Goal: Register for event/course

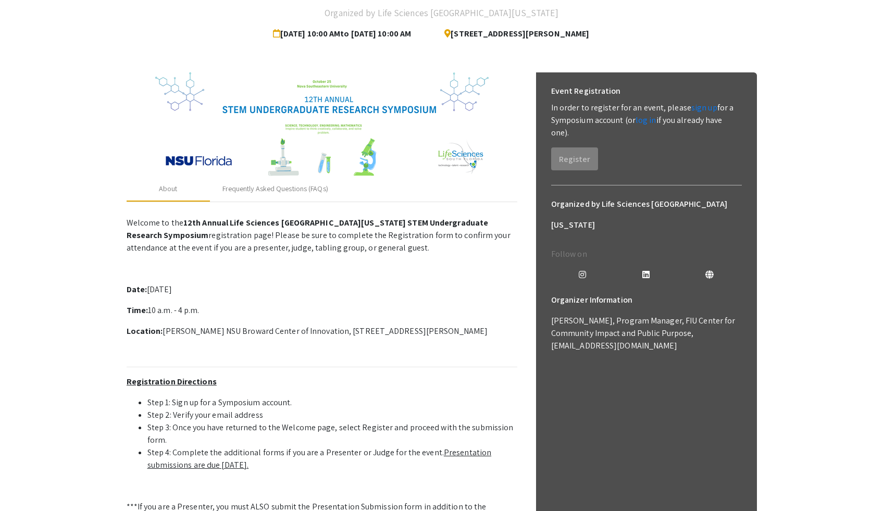
scroll to position [89, 0]
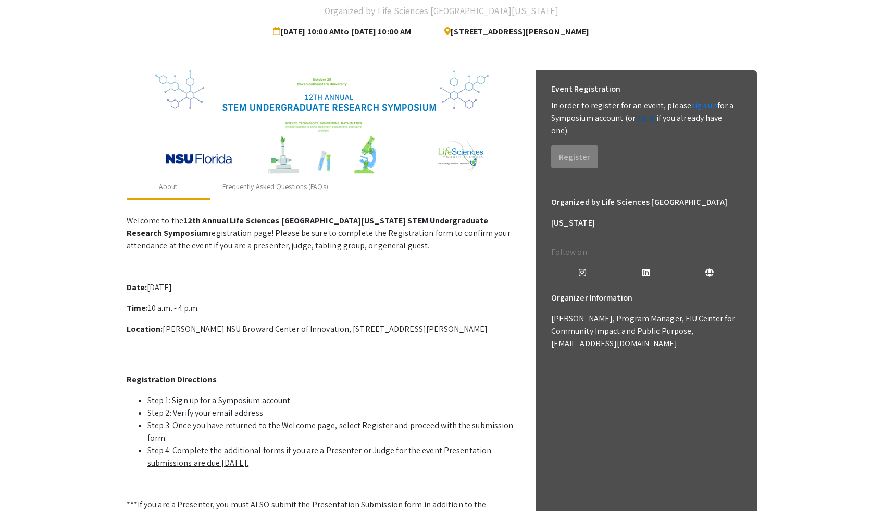
click at [393, 121] on link "log in" at bounding box center [645, 117] width 21 height 11
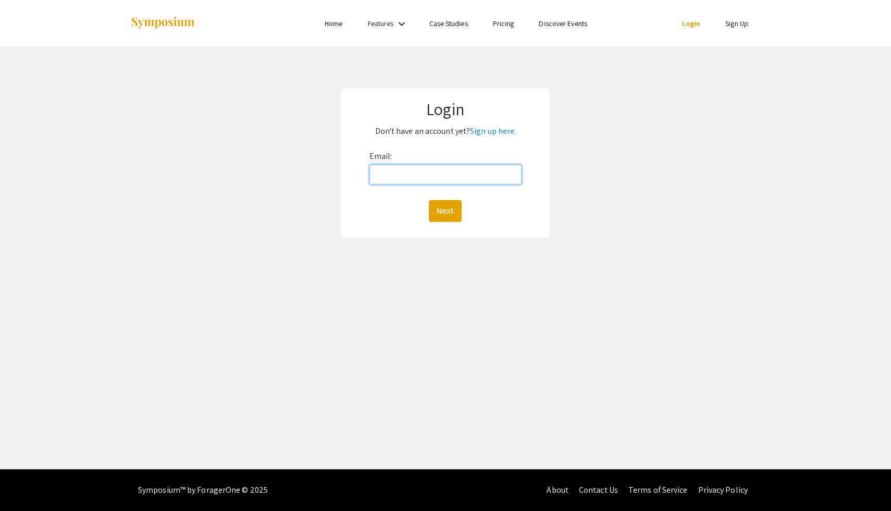
click at [393, 172] on input "Email:" at bounding box center [445, 175] width 153 height 20
type input "[PERSON_NAME][EMAIL_ADDRESS][DOMAIN_NAME][PERSON_NAME]"
click at [393, 207] on button "Next" at bounding box center [445, 211] width 33 height 22
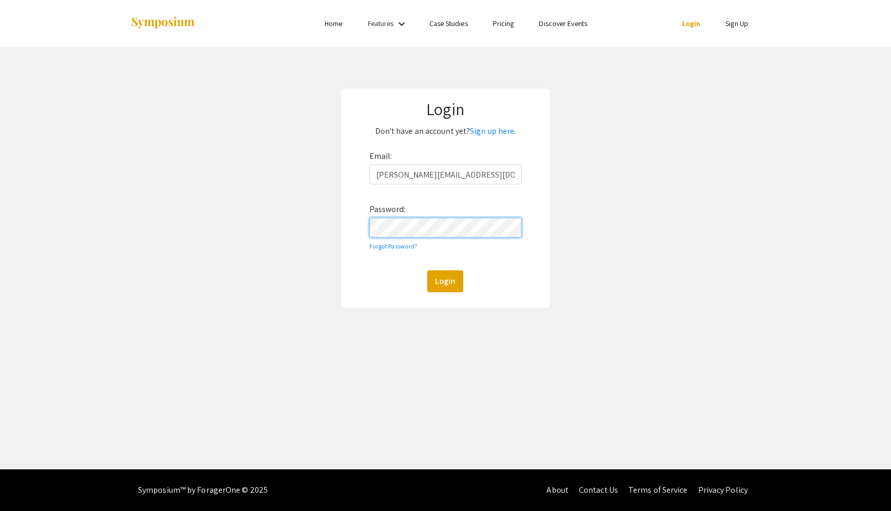
click at [393, 270] on button "Login" at bounding box center [445, 281] width 36 height 22
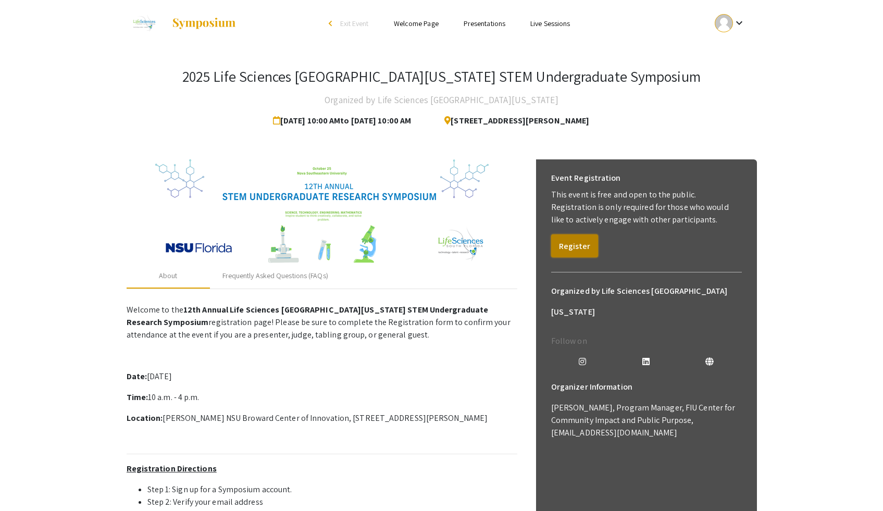
click at [393, 252] on button "Register" at bounding box center [574, 245] width 47 height 23
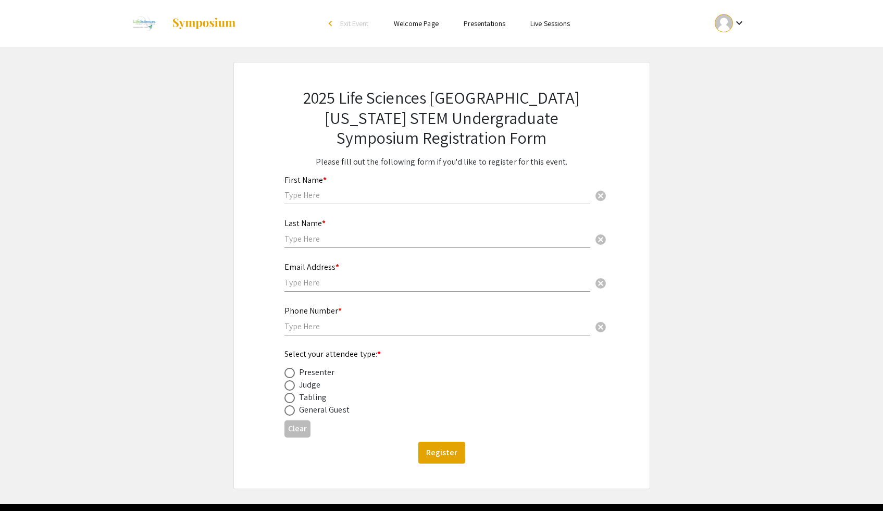
scroll to position [36, 0]
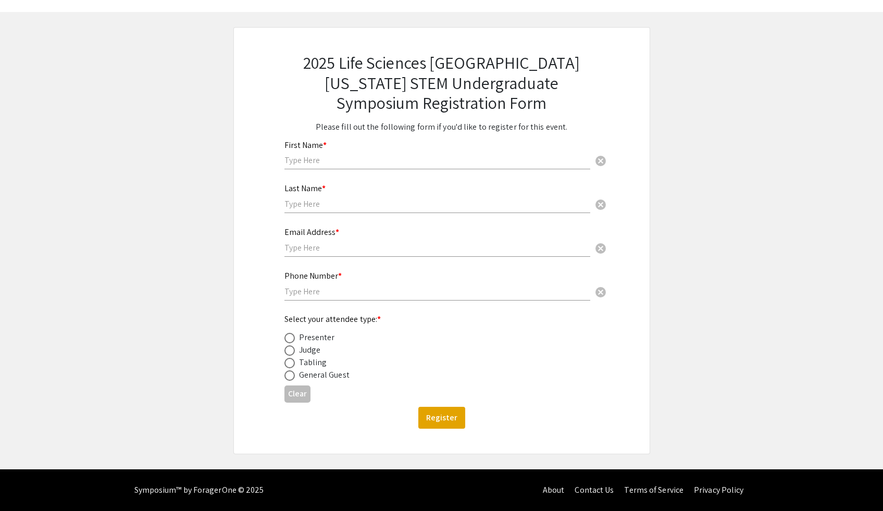
click at [352, 164] on input "text" at bounding box center [437, 160] width 306 height 11
type input "[PERSON_NAME]"
click at [339, 205] on input "text" at bounding box center [437, 203] width 306 height 11
type input "[PERSON_NAME]"
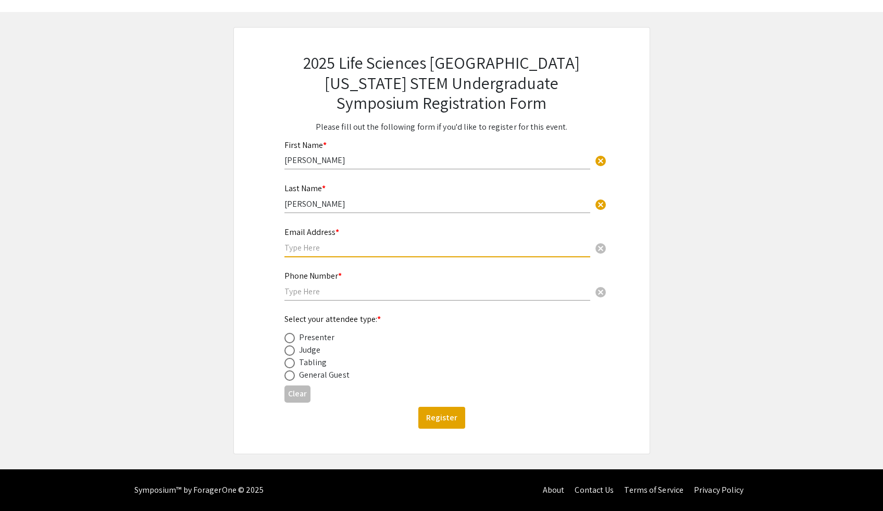
click at [323, 247] on input "text" at bounding box center [437, 247] width 306 height 11
type input "[PERSON_NAME][EMAIL_ADDRESS][DOMAIN_NAME][PERSON_NAME]"
click at [309, 294] on div "Phone Number * cancel" at bounding box center [437, 281] width 306 height 40
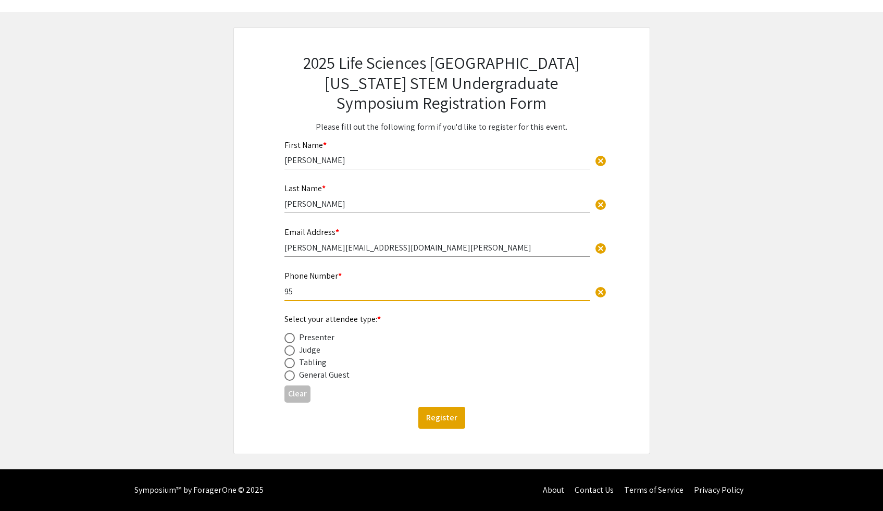
type input "9544714539"
click at [314, 294] on div "Presenter" at bounding box center [317, 337] width 36 height 12
click at [313, 294] on div "Presenter" at bounding box center [317, 337] width 36 height 12
click at [291, 294] on span at bounding box center [289, 338] width 10 height 10
click at [291, 294] on input "radio" at bounding box center [289, 338] width 10 height 10
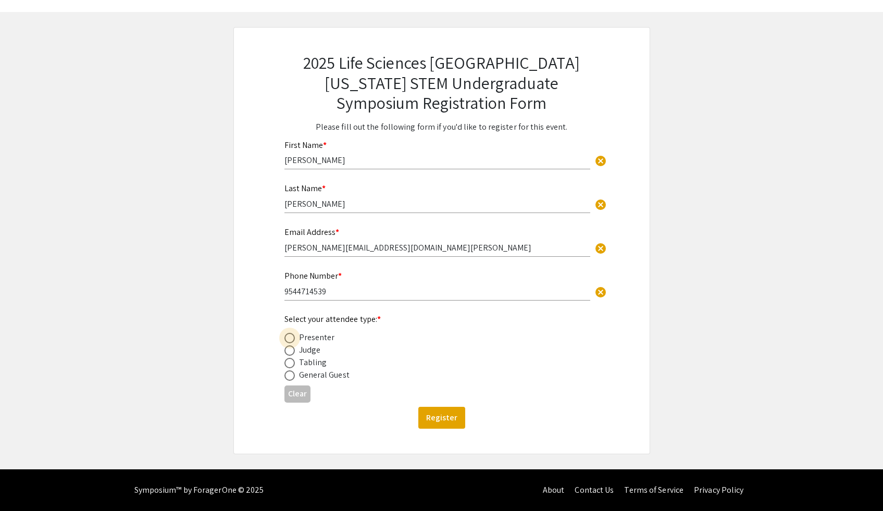
radio input "true"
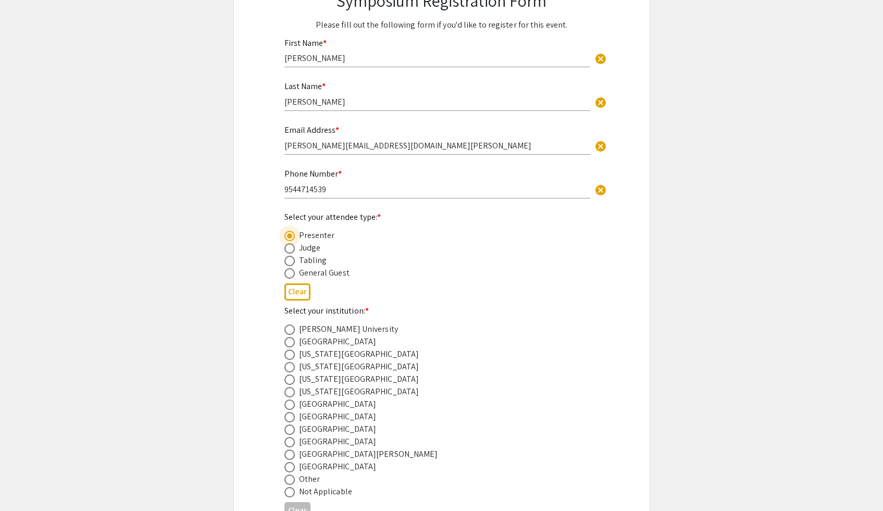
scroll to position [144, 0]
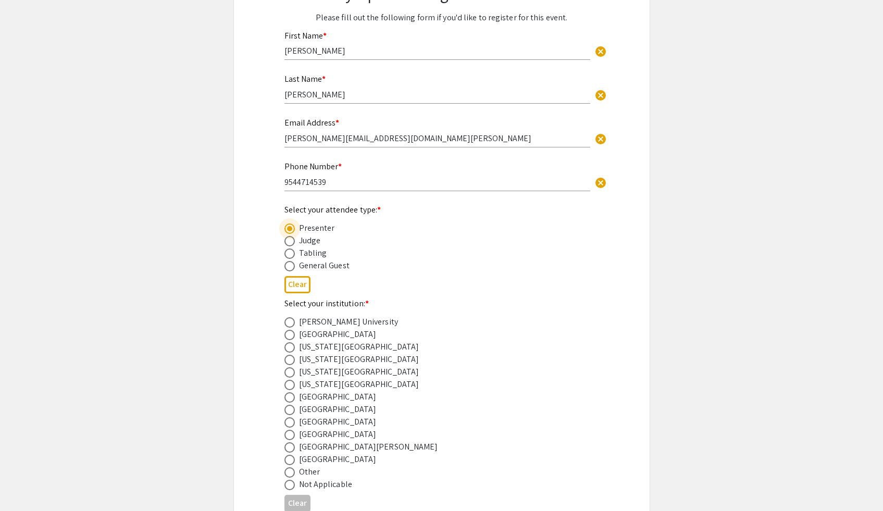
click at [291, 294] on span at bounding box center [289, 322] width 10 height 10
click at [291, 294] on input "radio" at bounding box center [289, 322] width 10 height 10
radio input "true"
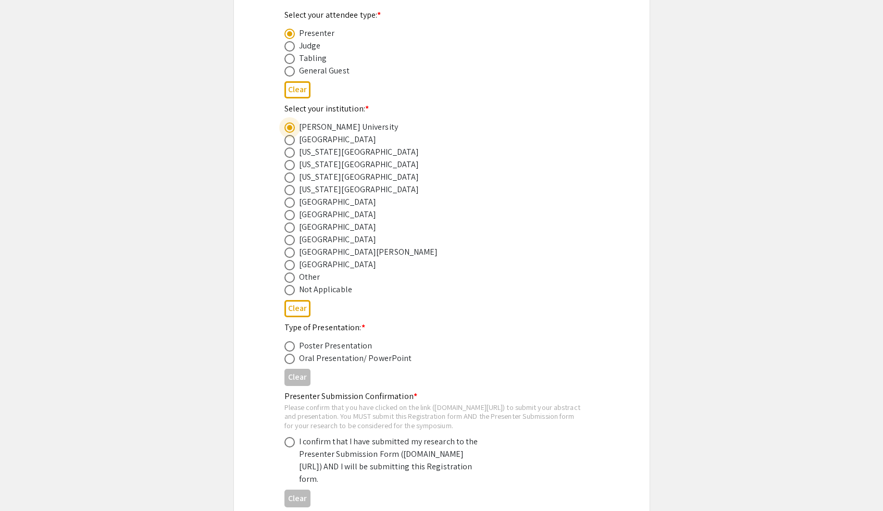
scroll to position [355, 0]
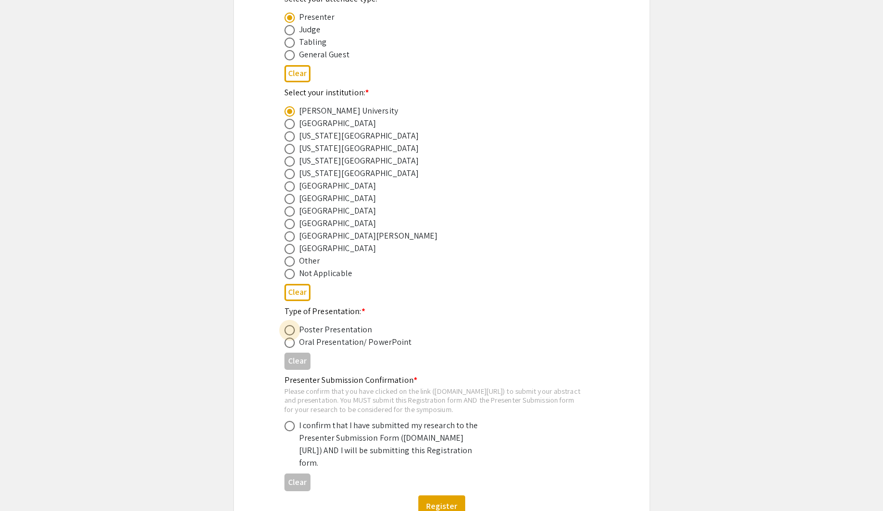
click at [292, 294] on span at bounding box center [289, 330] width 10 height 10
click at [292, 294] on input "radio" at bounding box center [289, 330] width 10 height 10
radio input "true"
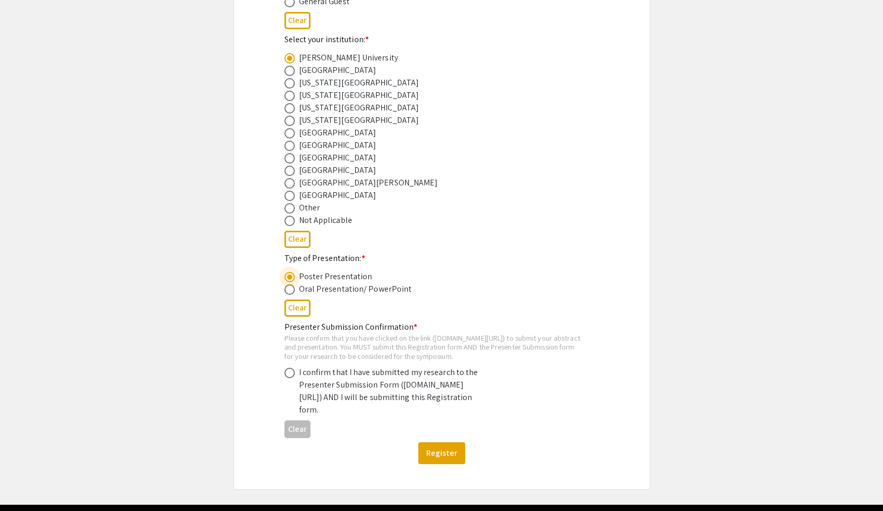
scroll to position [411, 0]
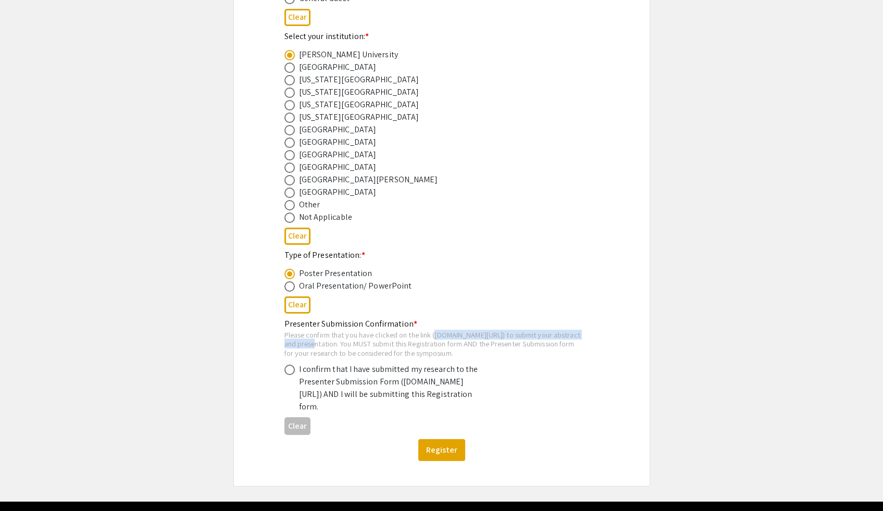
drag, startPoint x: 286, startPoint y: 347, endPoint x: 477, endPoint y: 348, distance: 191.1
click at [393, 294] on div "Please confirm that you have clicked on the link ([DOMAIN_NAME][URL]) to submit…" at bounding box center [433, 344] width 298 height 28
copy div "[DOMAIN_NAME][URL]"
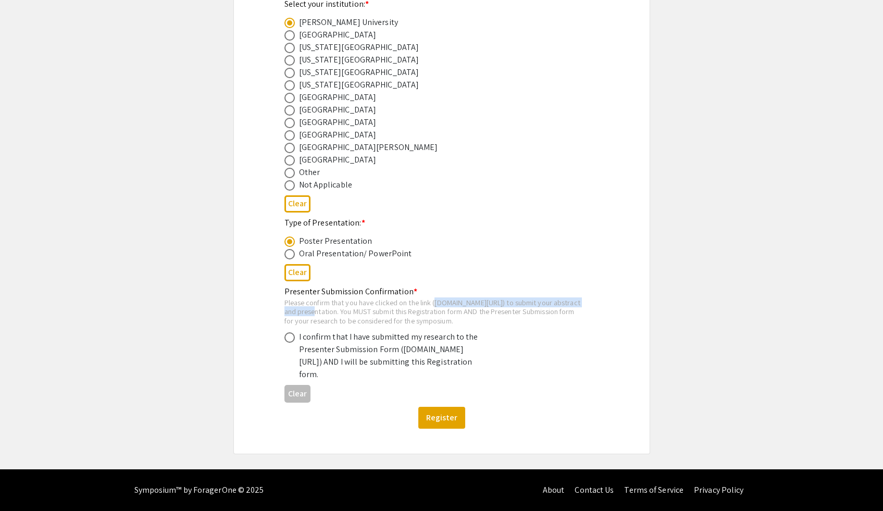
scroll to position [468, 0]
click at [393, 294] on div "Please confirm that you have clicked on the link ([DOMAIN_NAME][URL]) to submit…" at bounding box center [433, 312] width 298 height 28
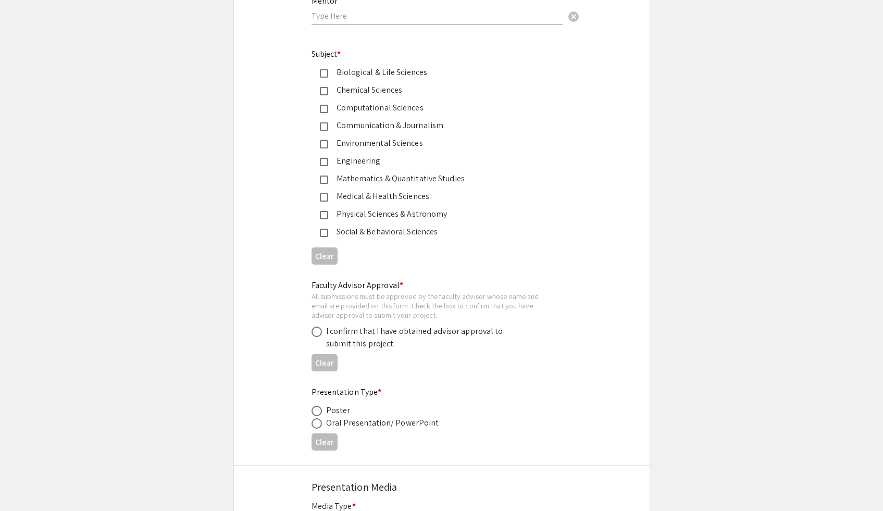
scroll to position [1324, 0]
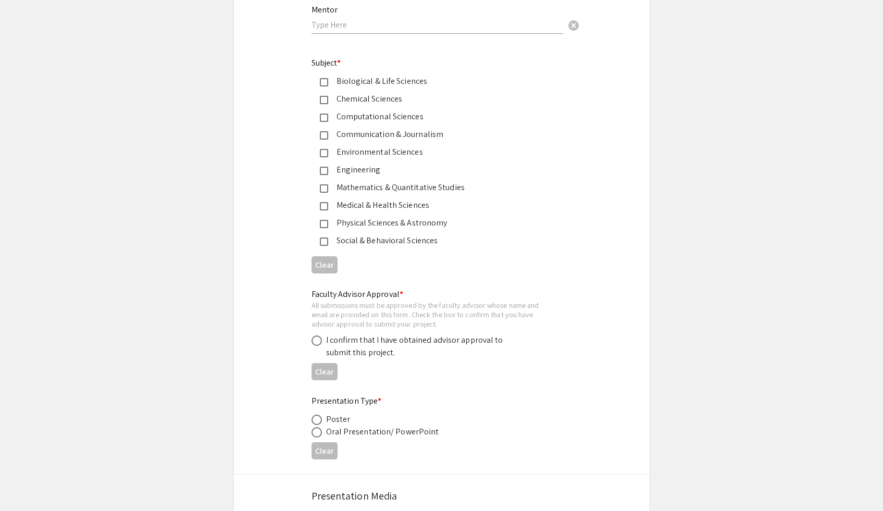
click at [330, 86] on div "Biological & Life Sciences" at bounding box center [437, 81] width 219 height 12
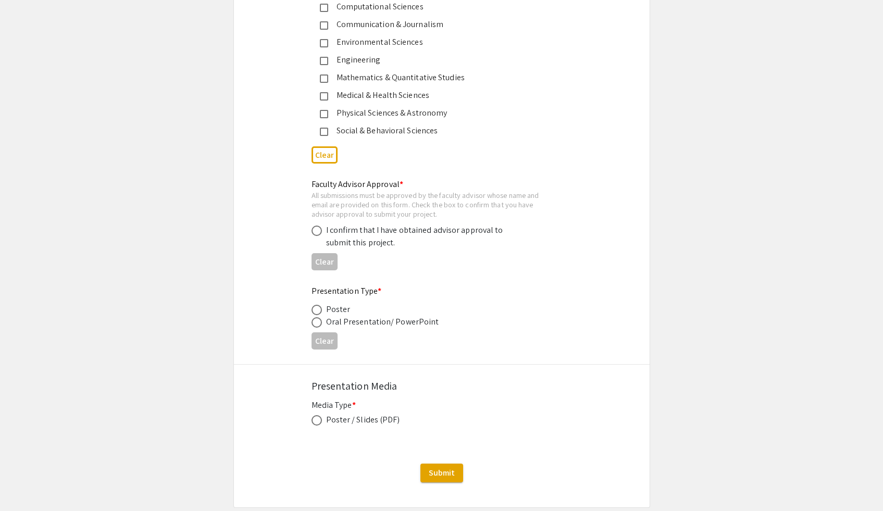
scroll to position [1459, 0]
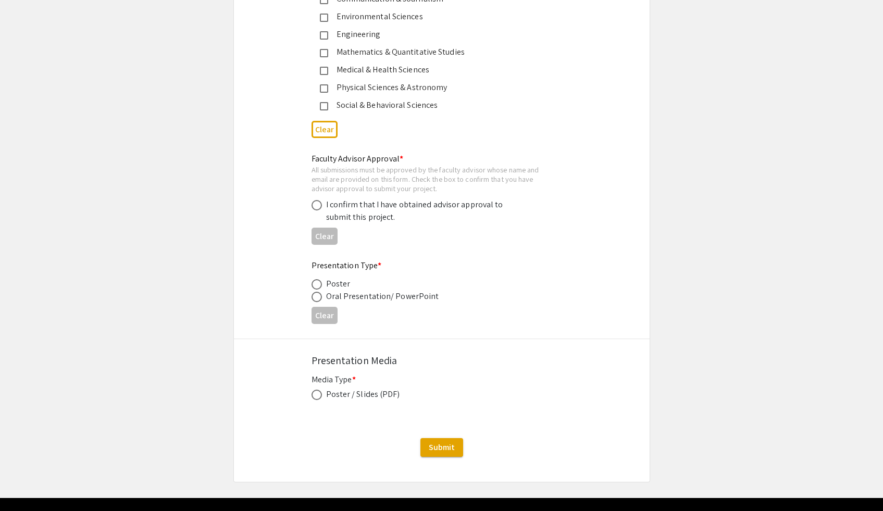
click at [318, 207] on span at bounding box center [316, 205] width 10 height 10
click at [318, 207] on input "radio" at bounding box center [316, 205] width 10 height 10
radio input "true"
click at [318, 288] on span at bounding box center [316, 284] width 10 height 10
click at [318, 288] on input "radio" at bounding box center [316, 284] width 10 height 10
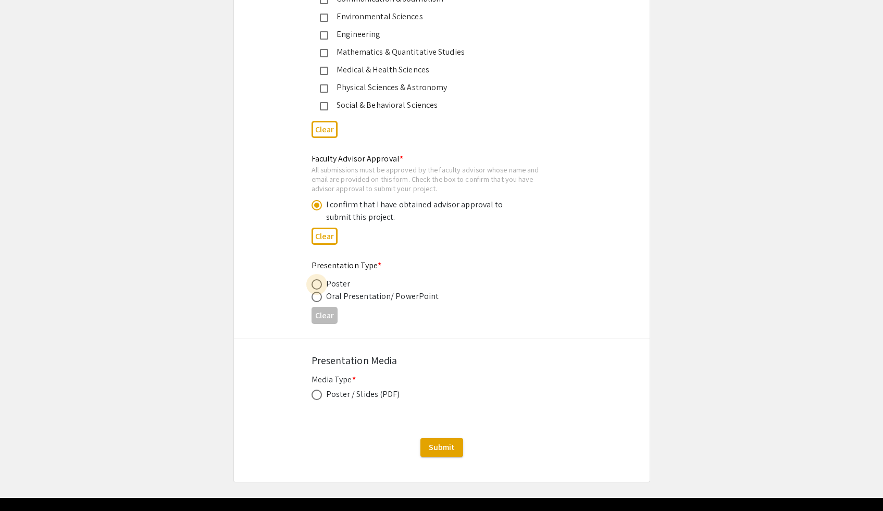
radio input "true"
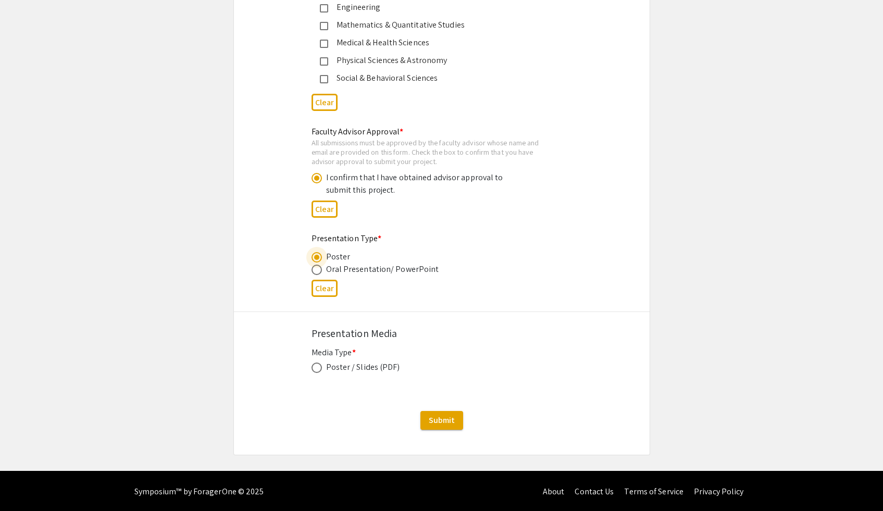
scroll to position [1491, 0]
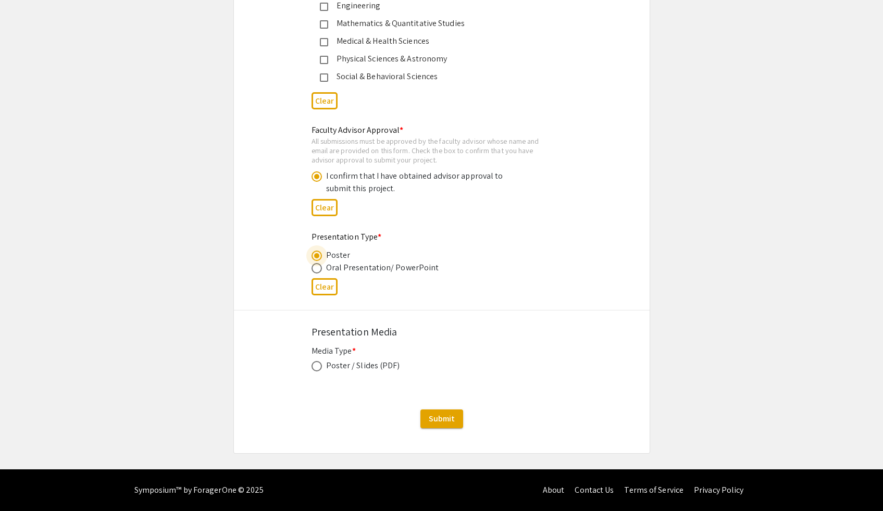
click at [316, 364] on span at bounding box center [316, 366] width 10 height 10
click at [316, 364] on input "radio" at bounding box center [316, 366] width 10 height 10
radio input "true"
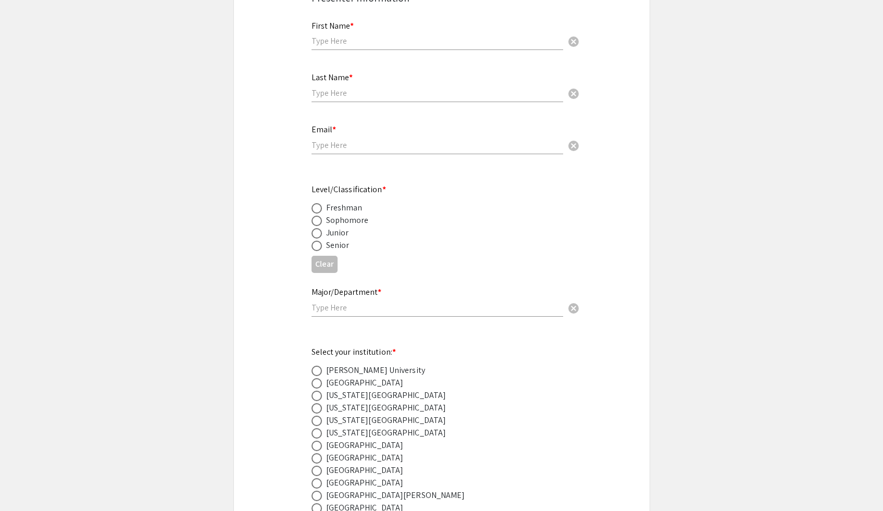
scroll to position [0, 0]
